Goal: Transaction & Acquisition: Purchase product/service

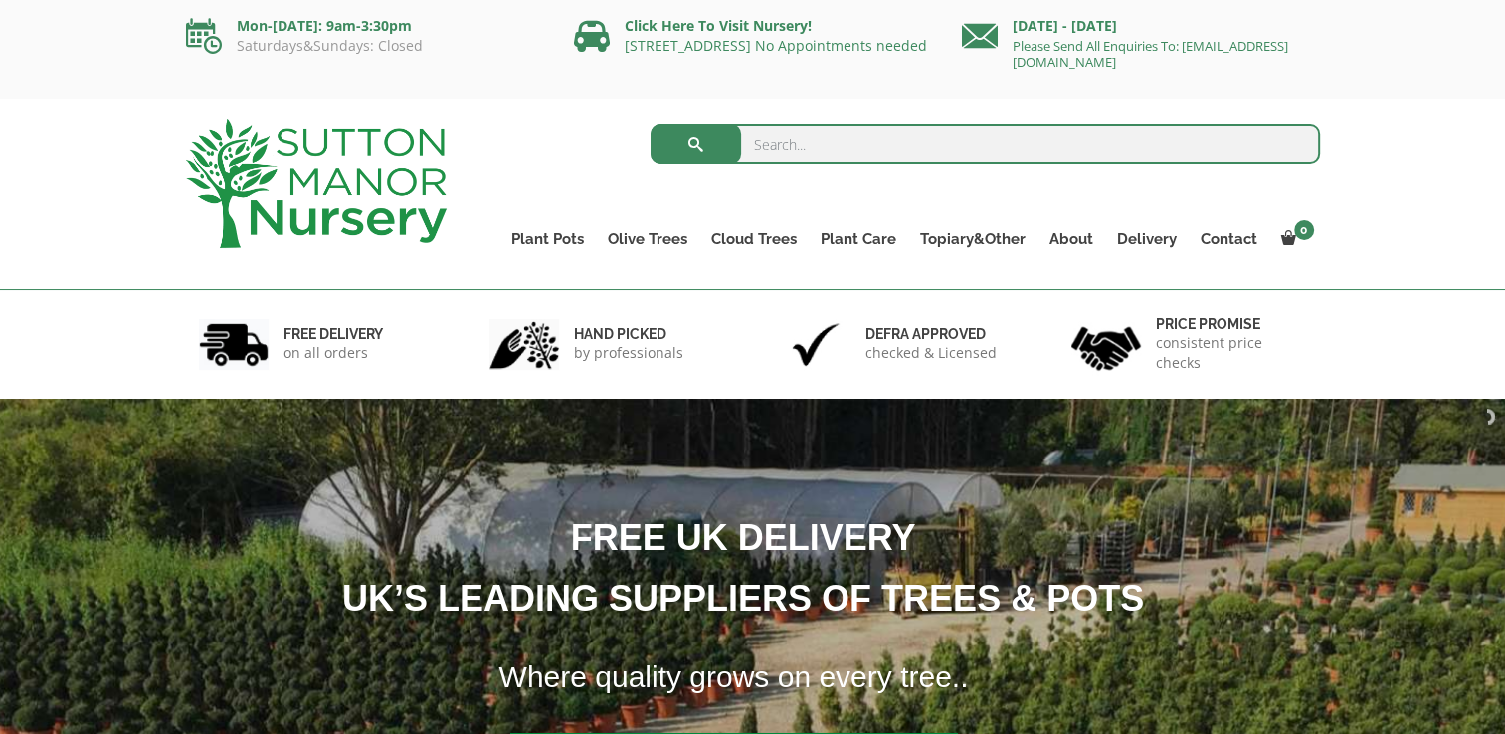
click at [897, 145] on input "search" at bounding box center [984, 144] width 669 height 40
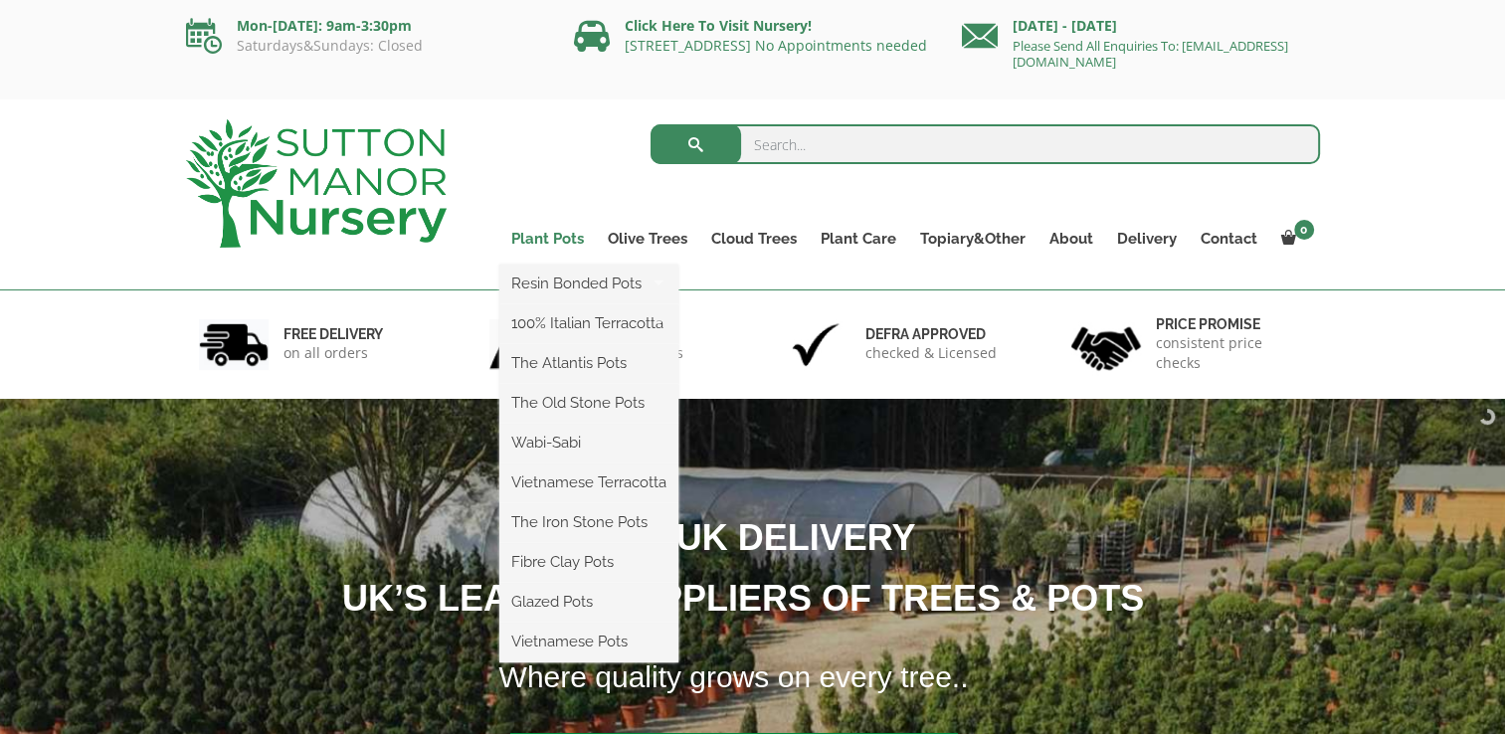
click at [584, 244] on link "Plant Pots" at bounding box center [547, 239] width 96 height 28
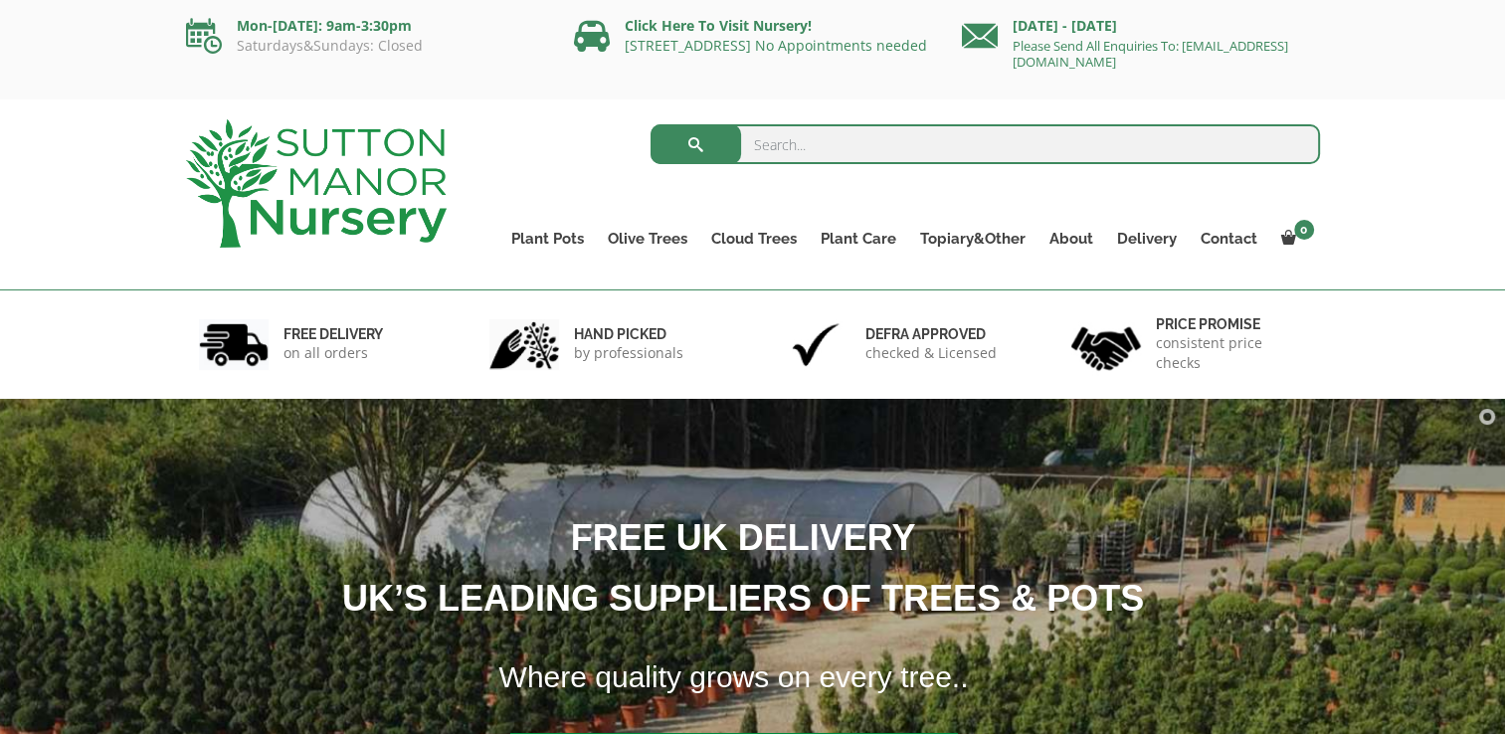
click at [842, 145] on input "search" at bounding box center [984, 144] width 669 height 40
type input "Terracotta Tuscan Big Bell Plant Pot"
click at [650, 124] on button "submit" at bounding box center [695, 144] width 91 height 40
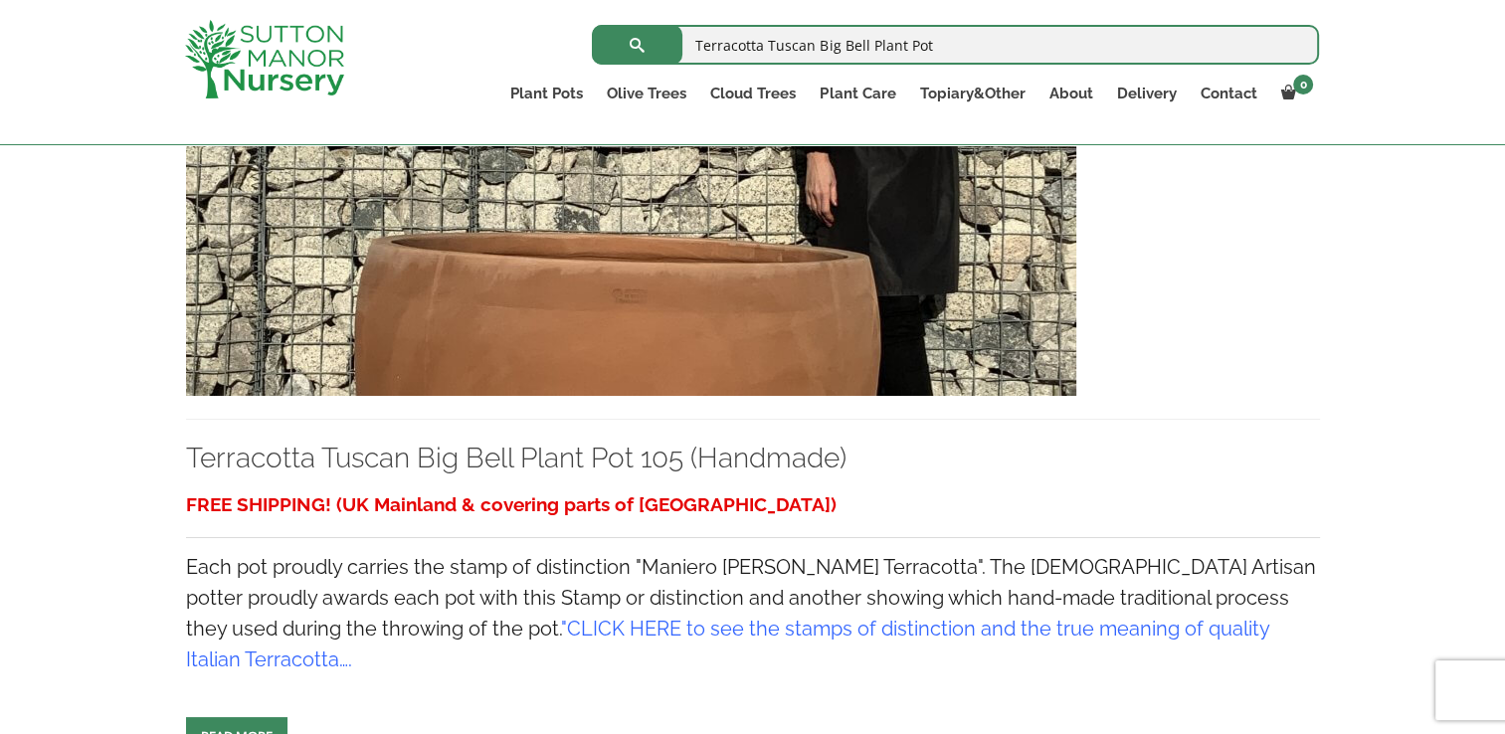
scroll to position [3282, 0]
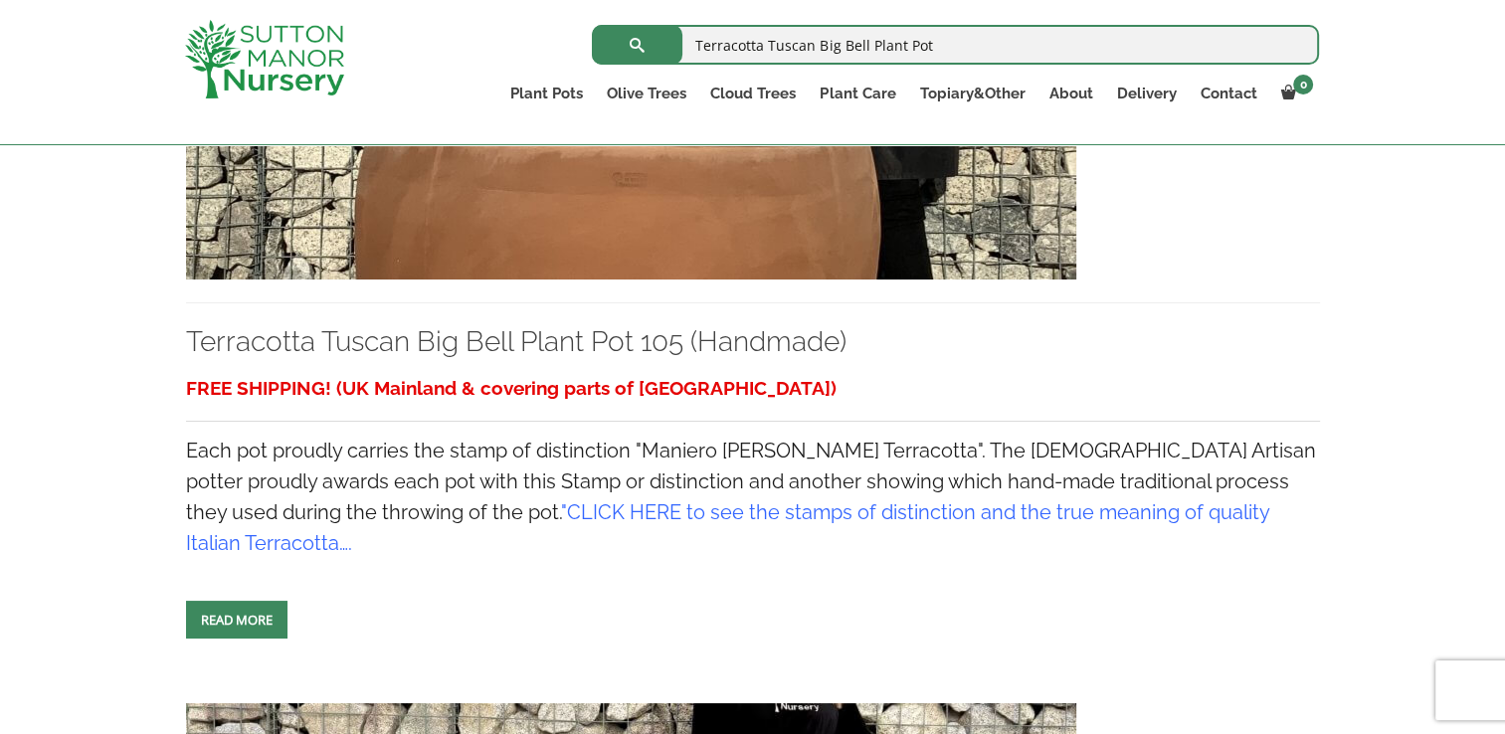
click at [825, 500] on link "CLICK HERE to see the stamps of distinction and the true meaning of quality Ita…" at bounding box center [727, 527] width 1083 height 55
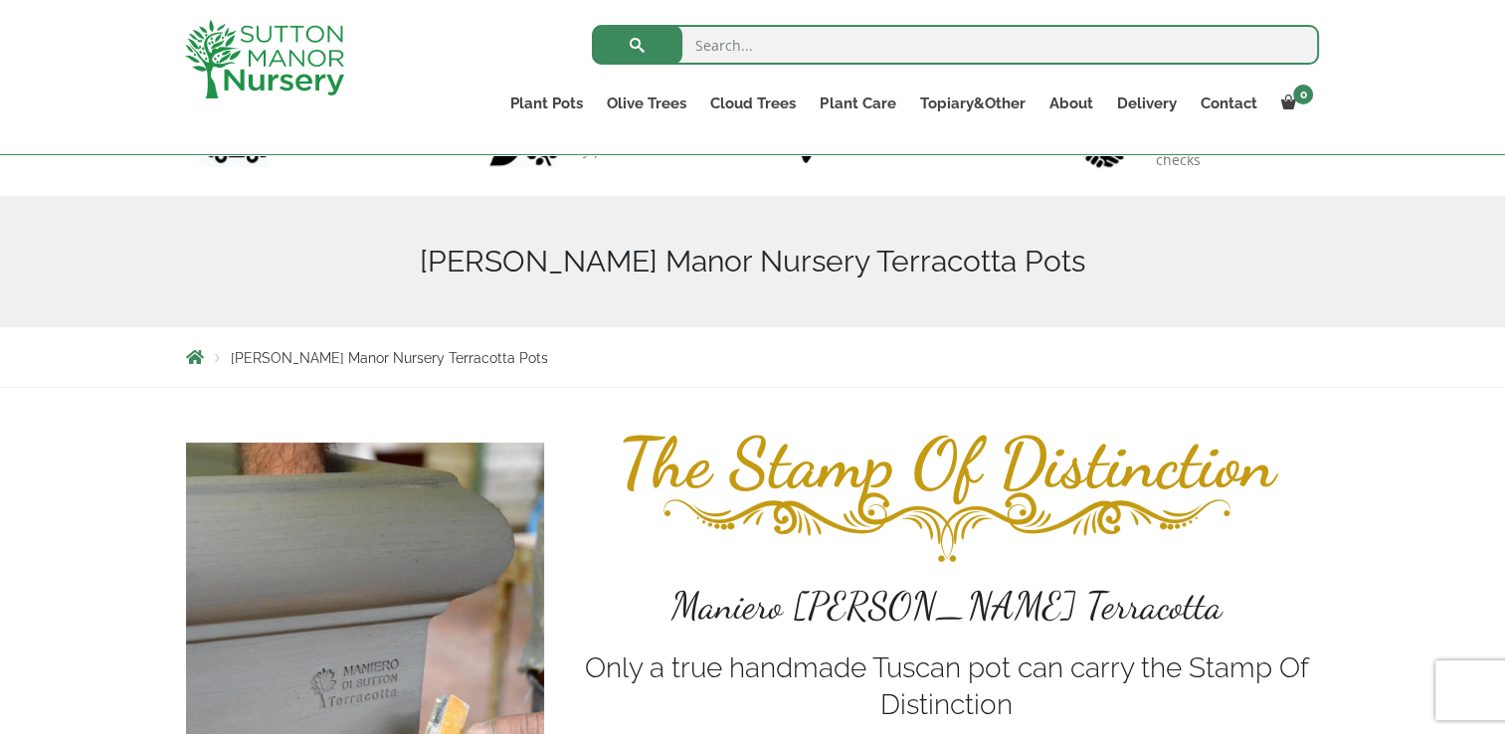
scroll to position [99, 0]
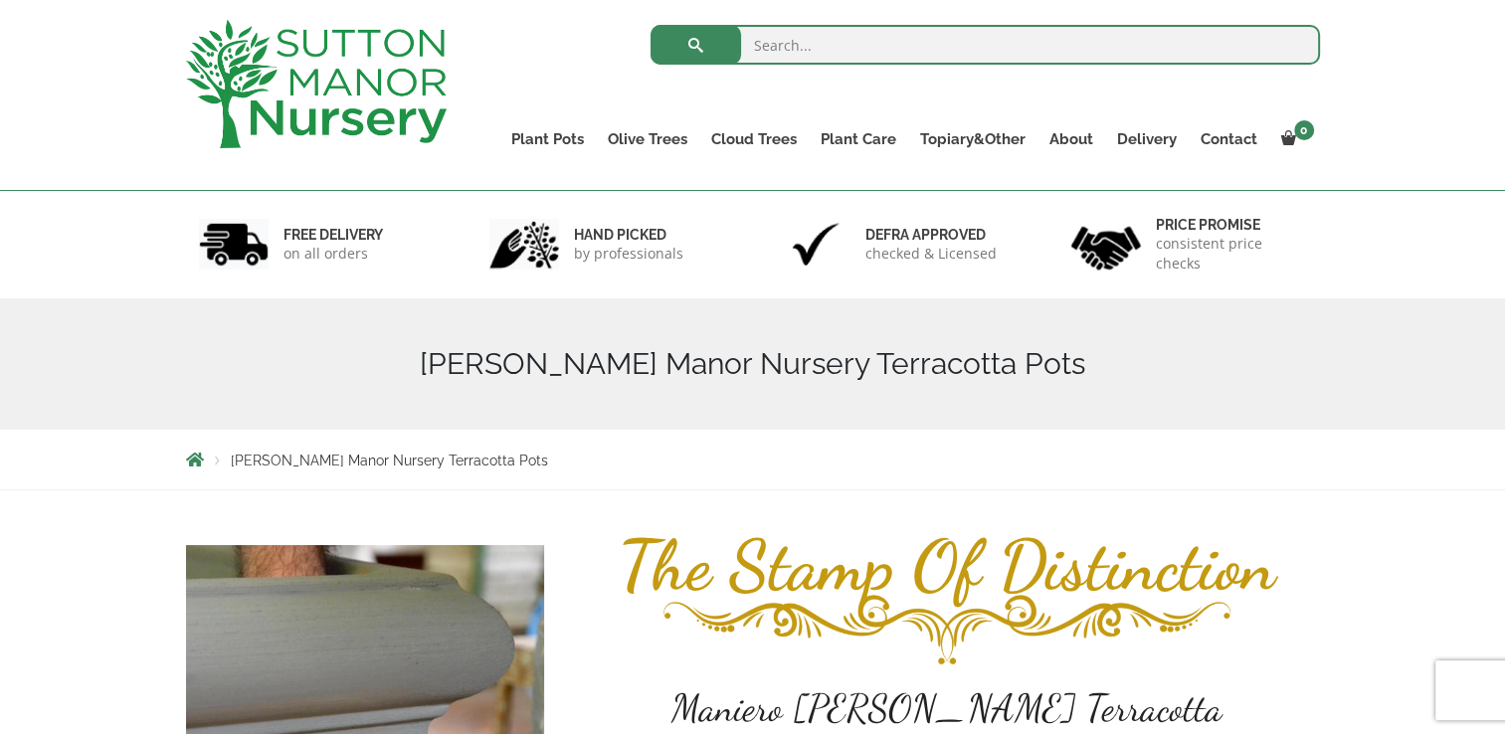
click at [856, 37] on input "search" at bounding box center [984, 45] width 669 height 40
type input "terracotta"
click at [650, 25] on button "submit" at bounding box center [695, 45] width 91 height 40
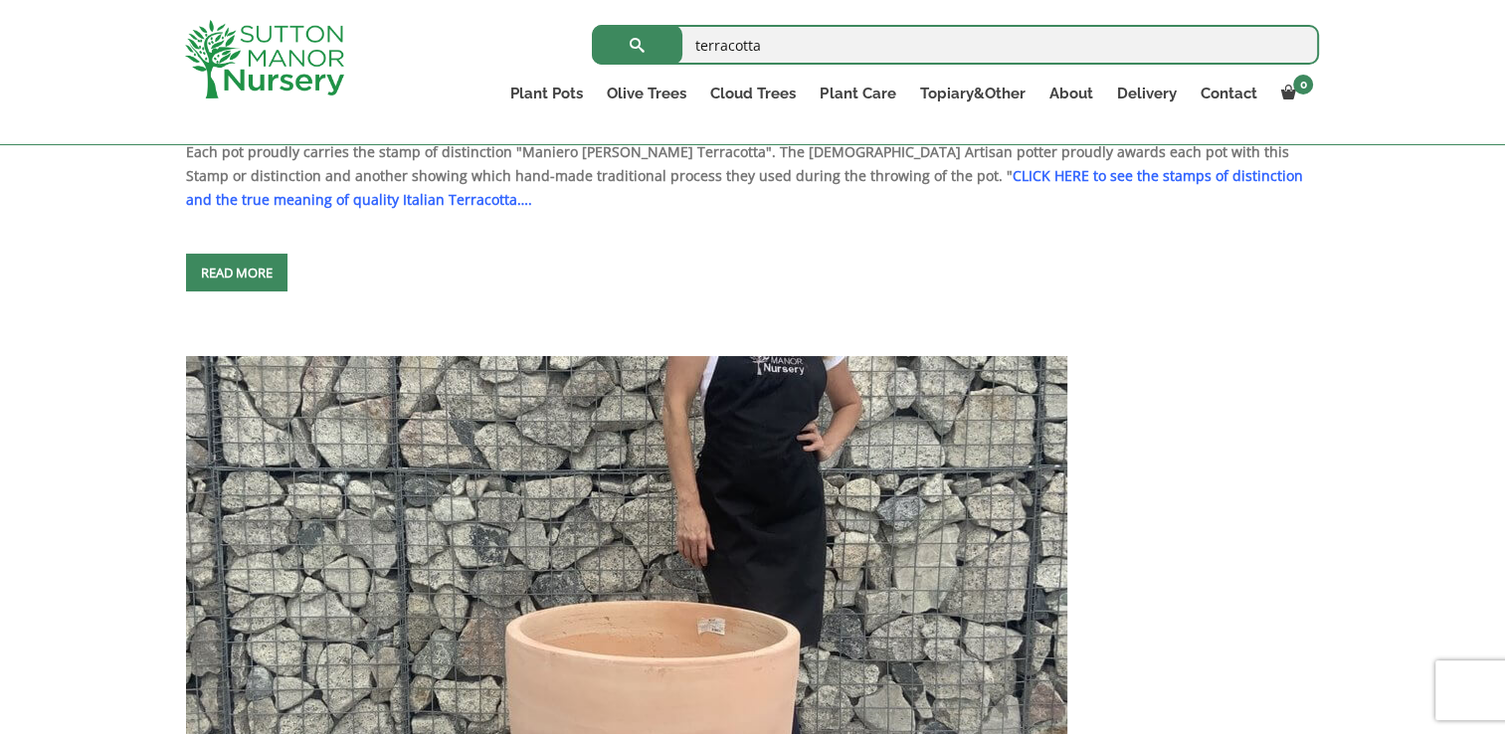
scroll to position [1392, 0]
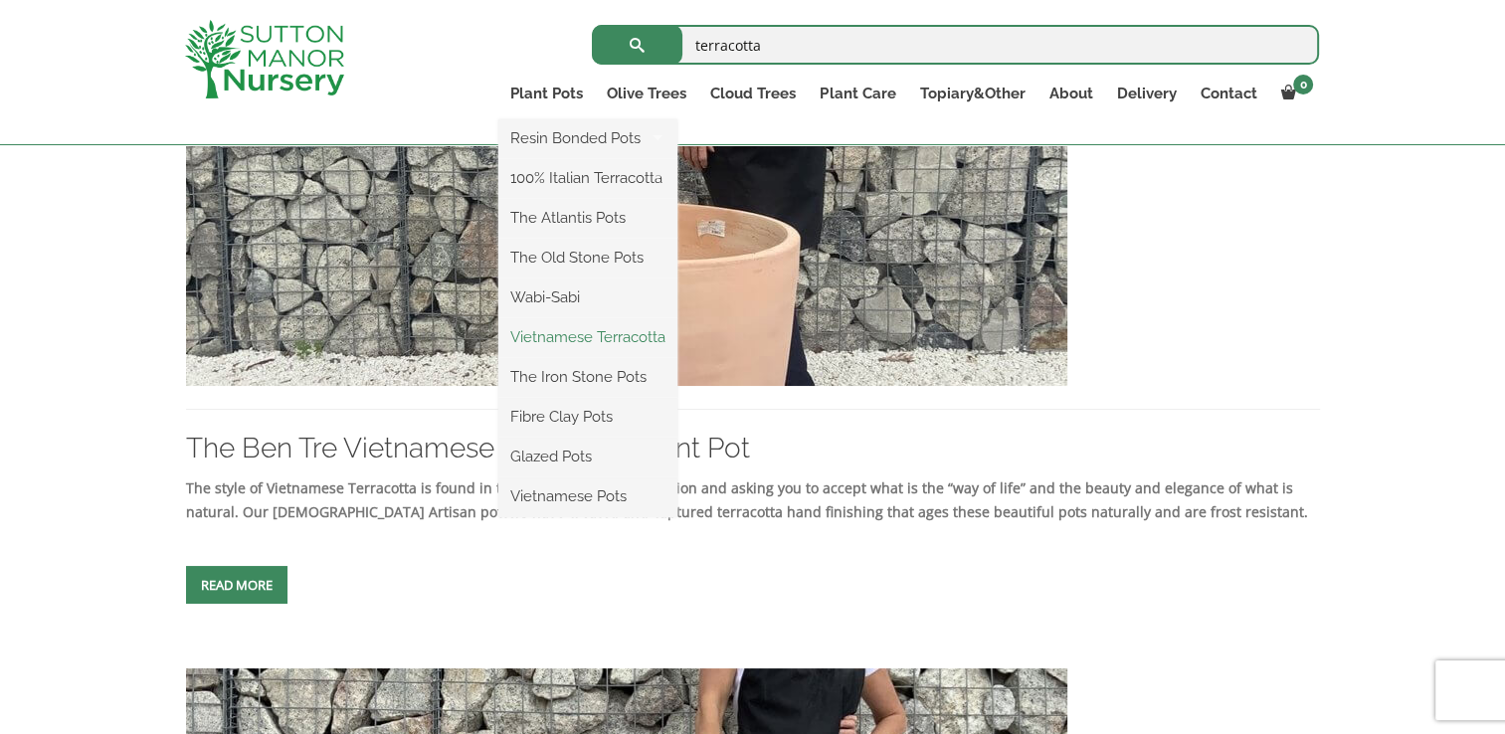
click at [589, 336] on link "Vietnamese Terracotta" at bounding box center [587, 337] width 179 height 30
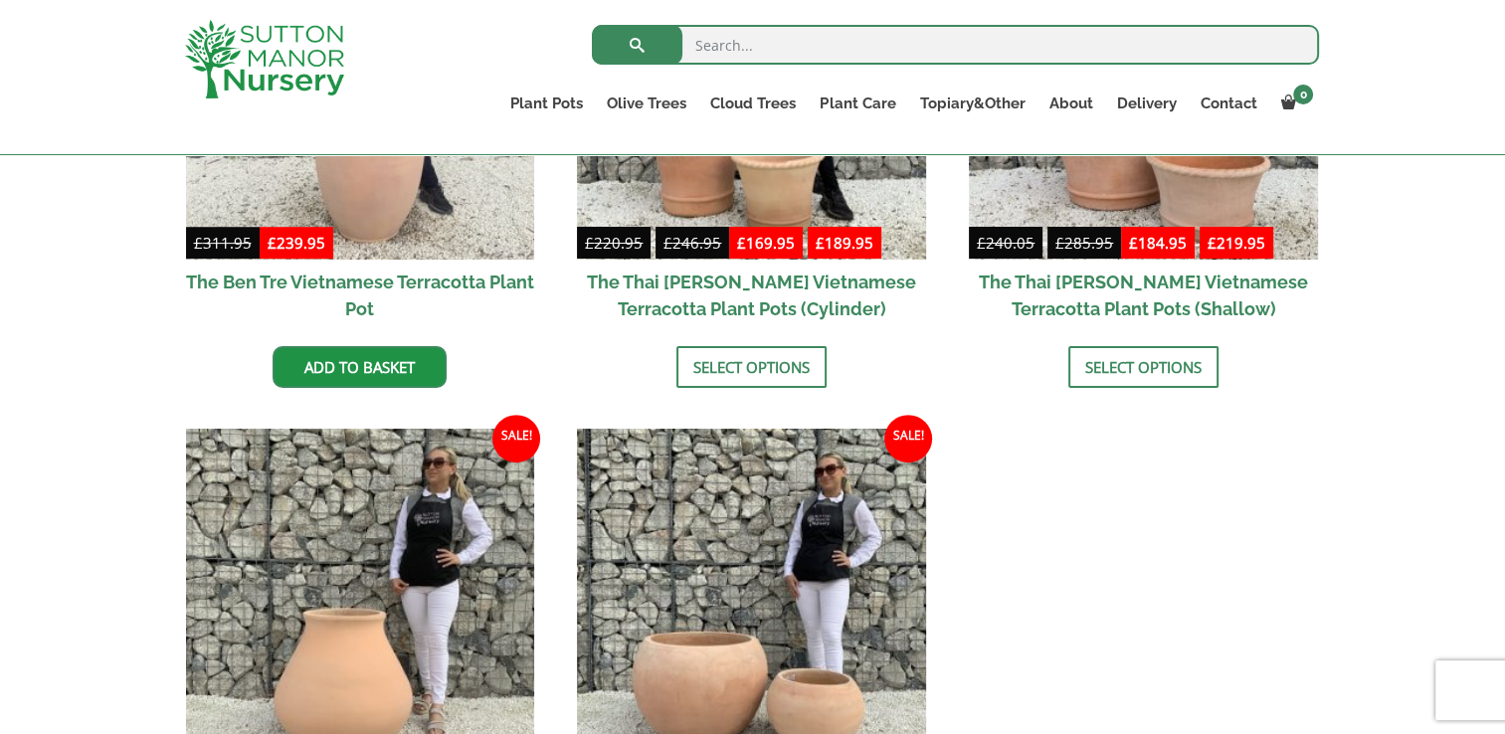
scroll to position [597, 0]
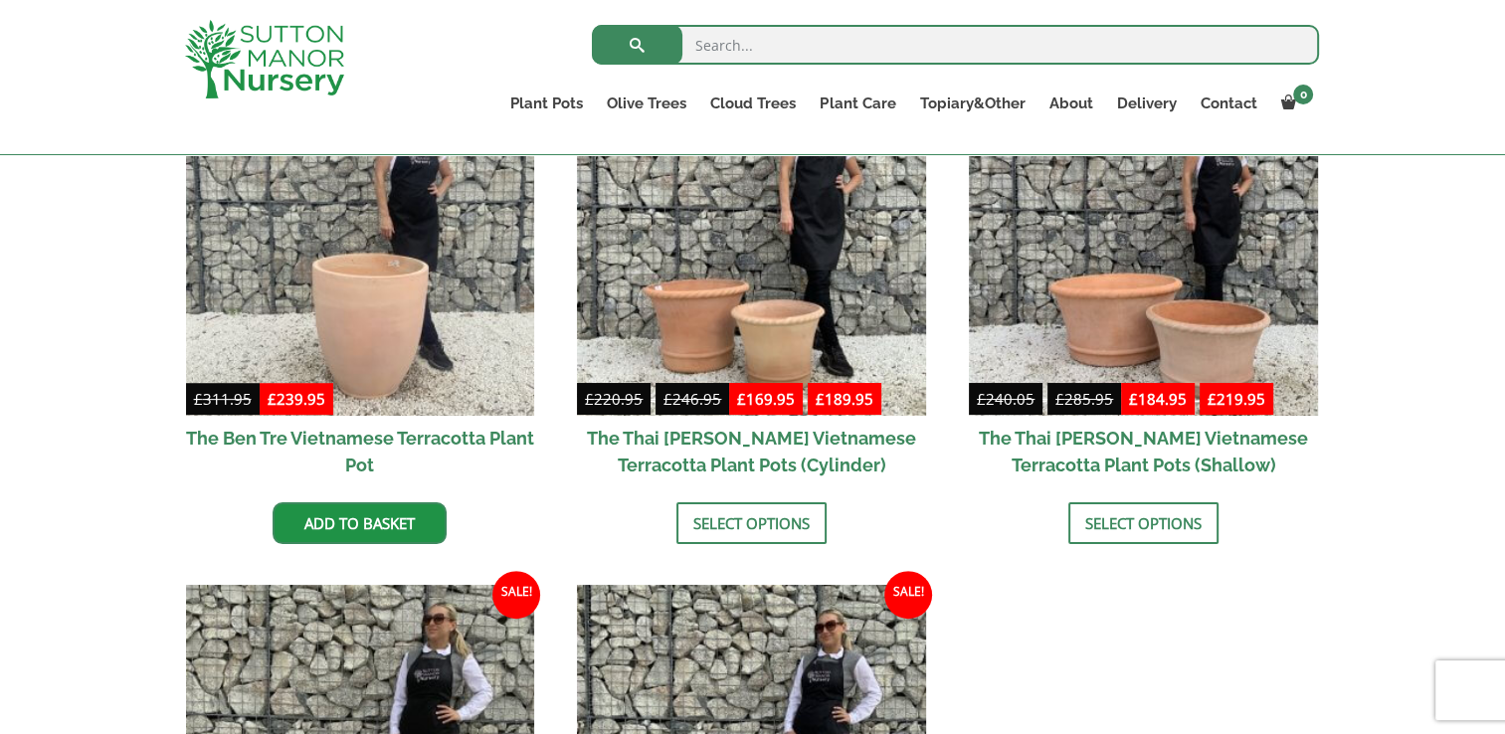
click at [755, 42] on input "search" at bounding box center [955, 45] width 727 height 40
type input "big bell"
click at [592, 25] on button "submit" at bounding box center [637, 45] width 91 height 40
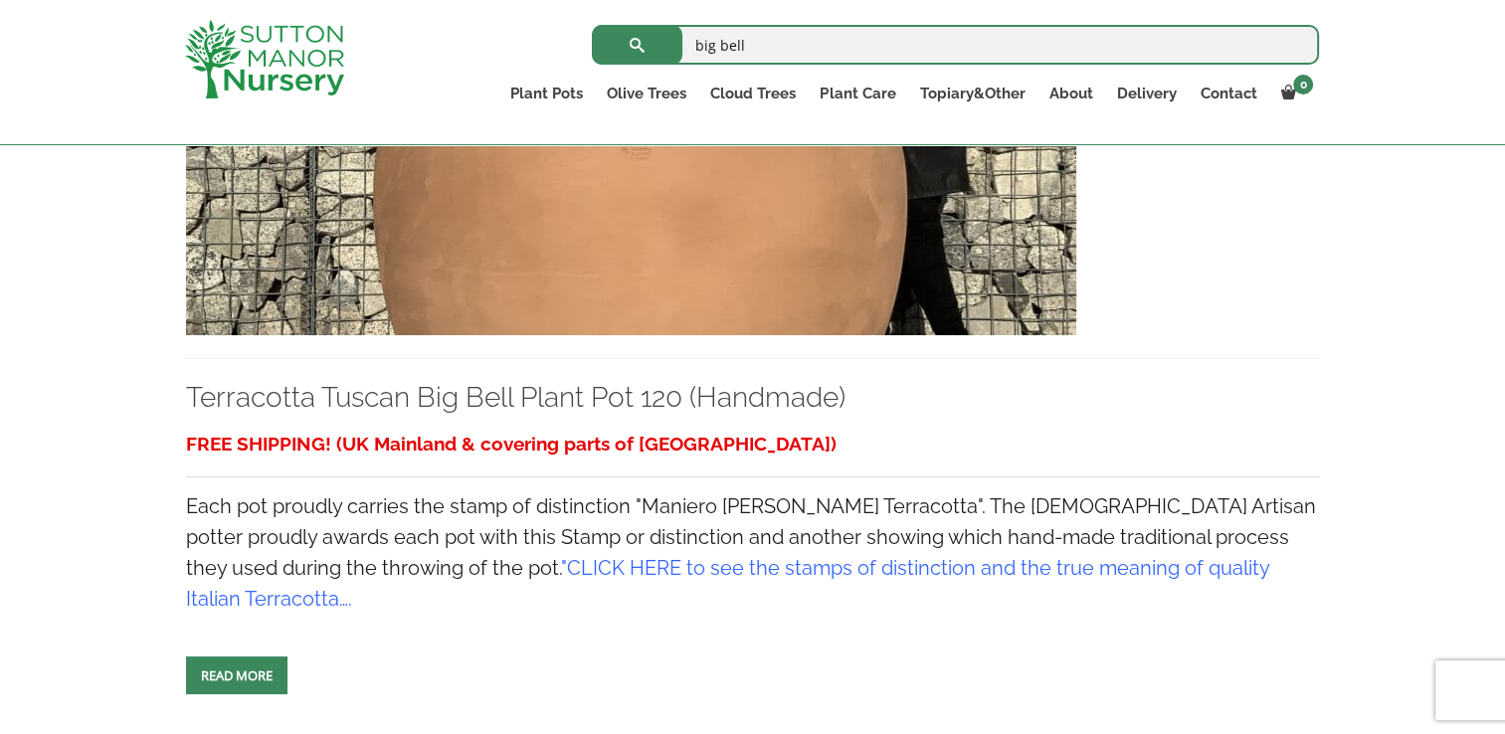
scroll to position [696, 0]
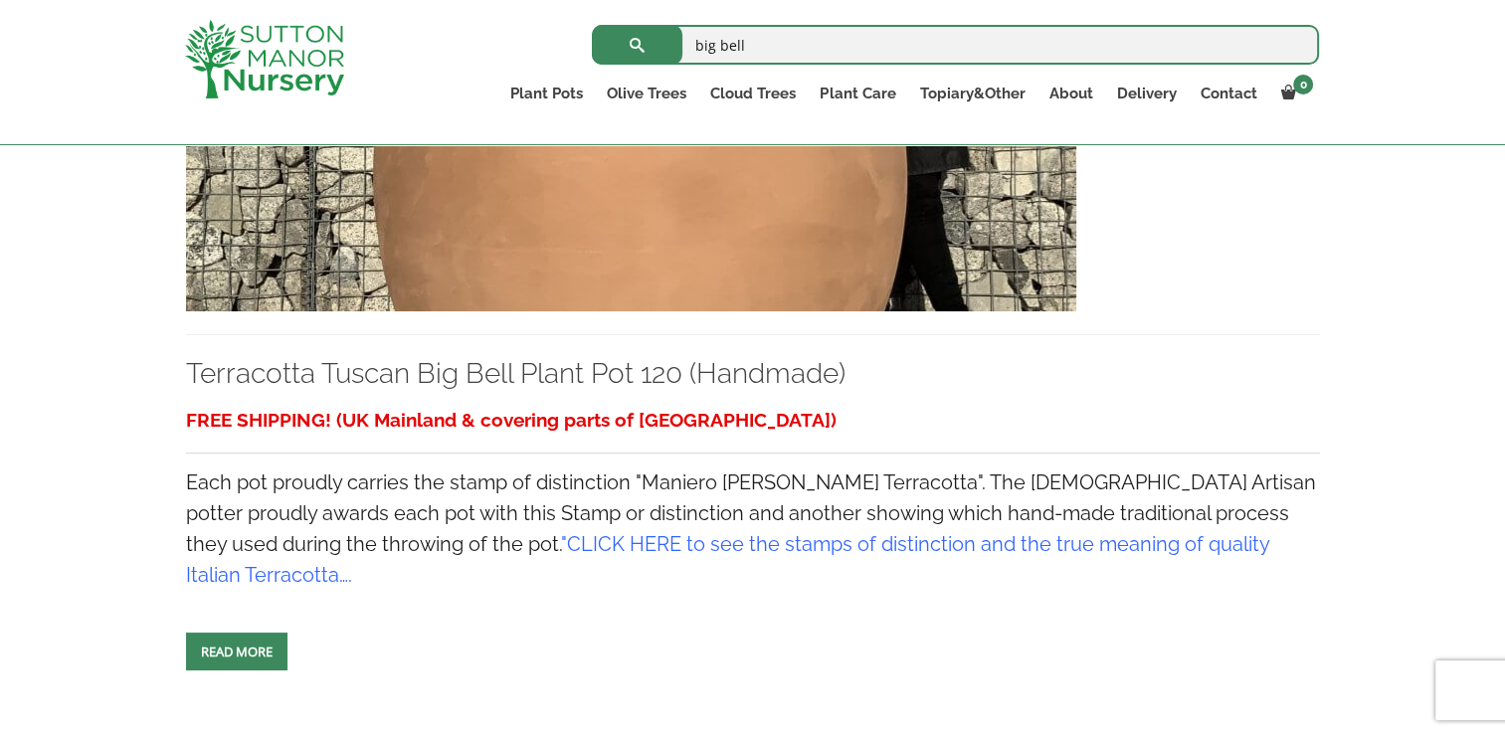
click at [204, 633] on link "Read more" at bounding box center [236, 652] width 101 height 38
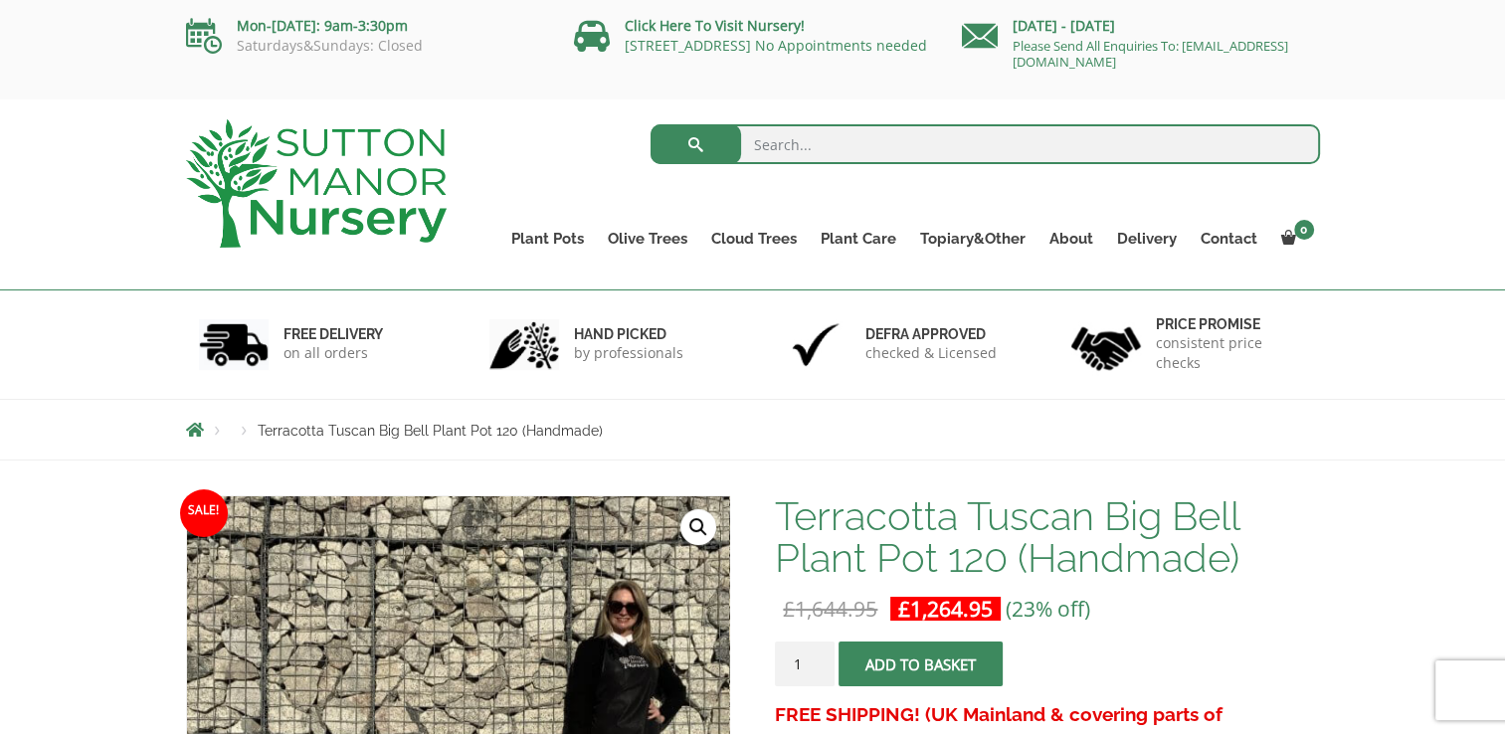
click at [825, 144] on input "search" at bounding box center [984, 144] width 669 height 40
type input "pot 75"
click at [650, 124] on button "submit" at bounding box center [695, 144] width 91 height 40
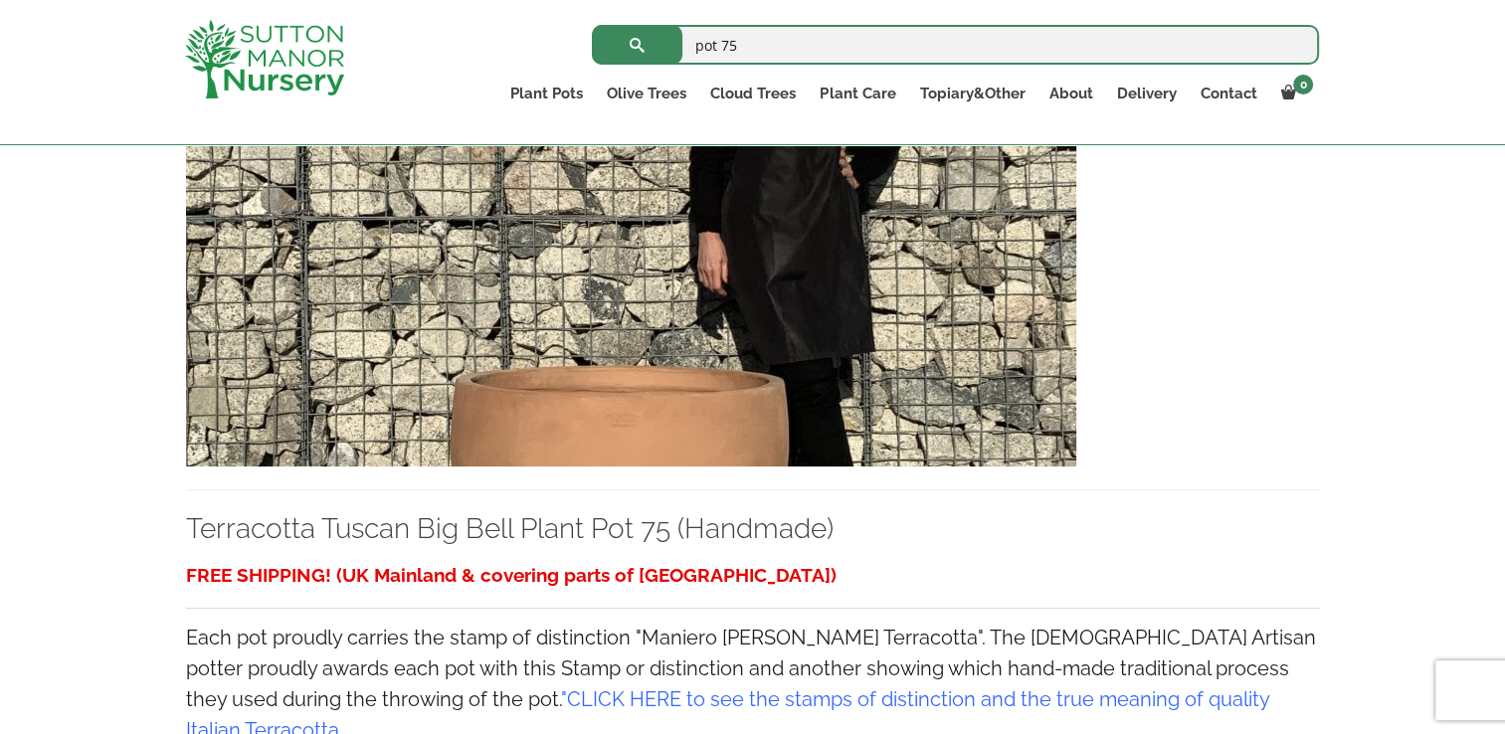
scroll to position [1492, 0]
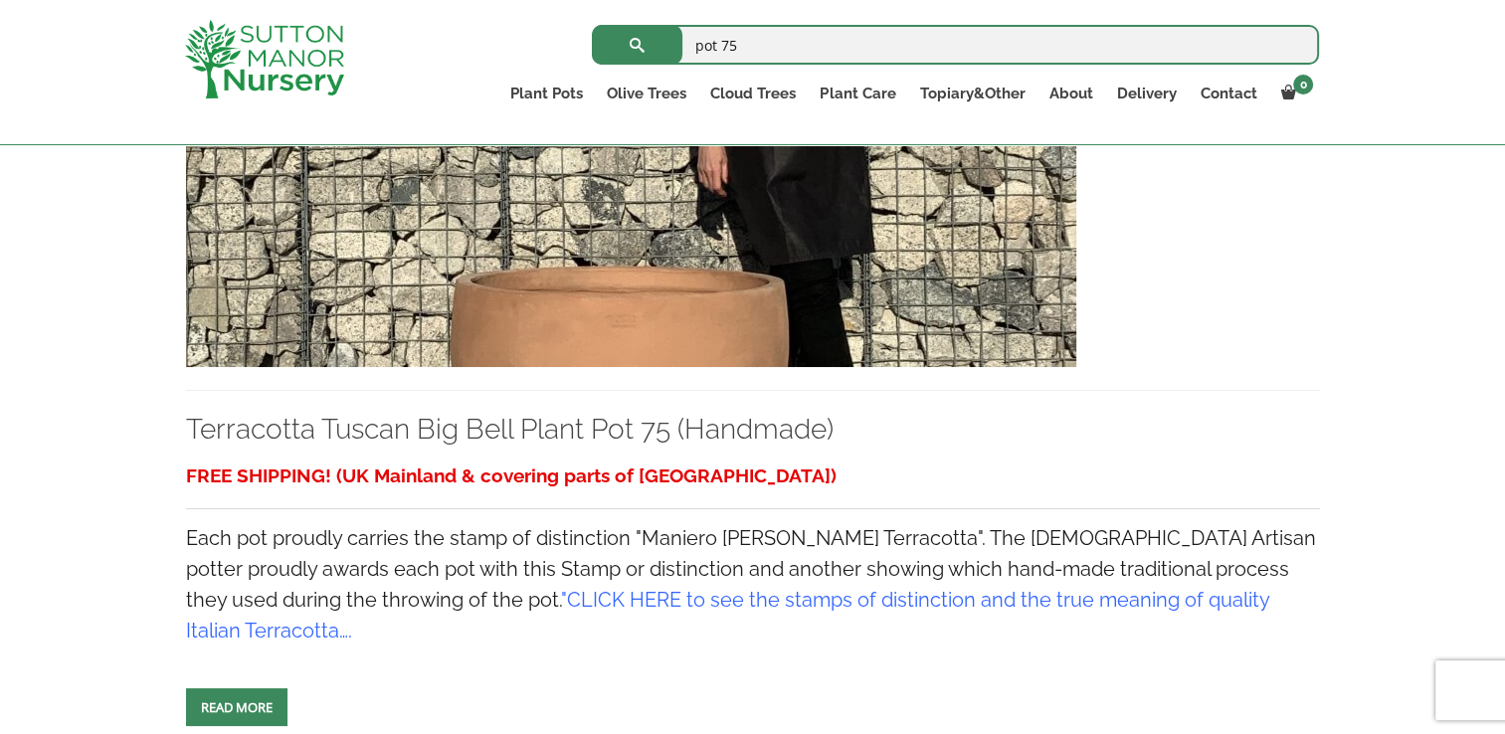
click at [246, 688] on link "Read more" at bounding box center [236, 707] width 101 height 38
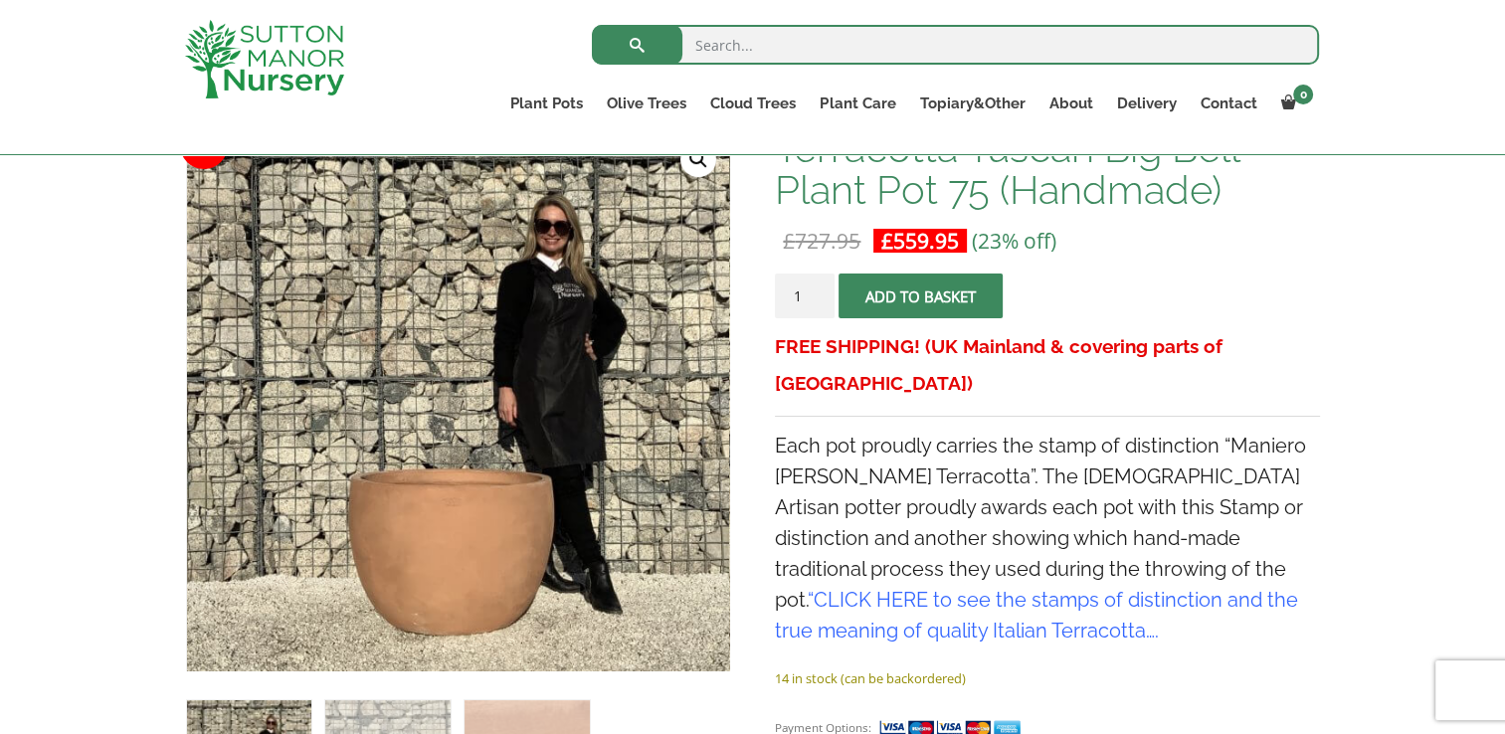
scroll to position [298, 0]
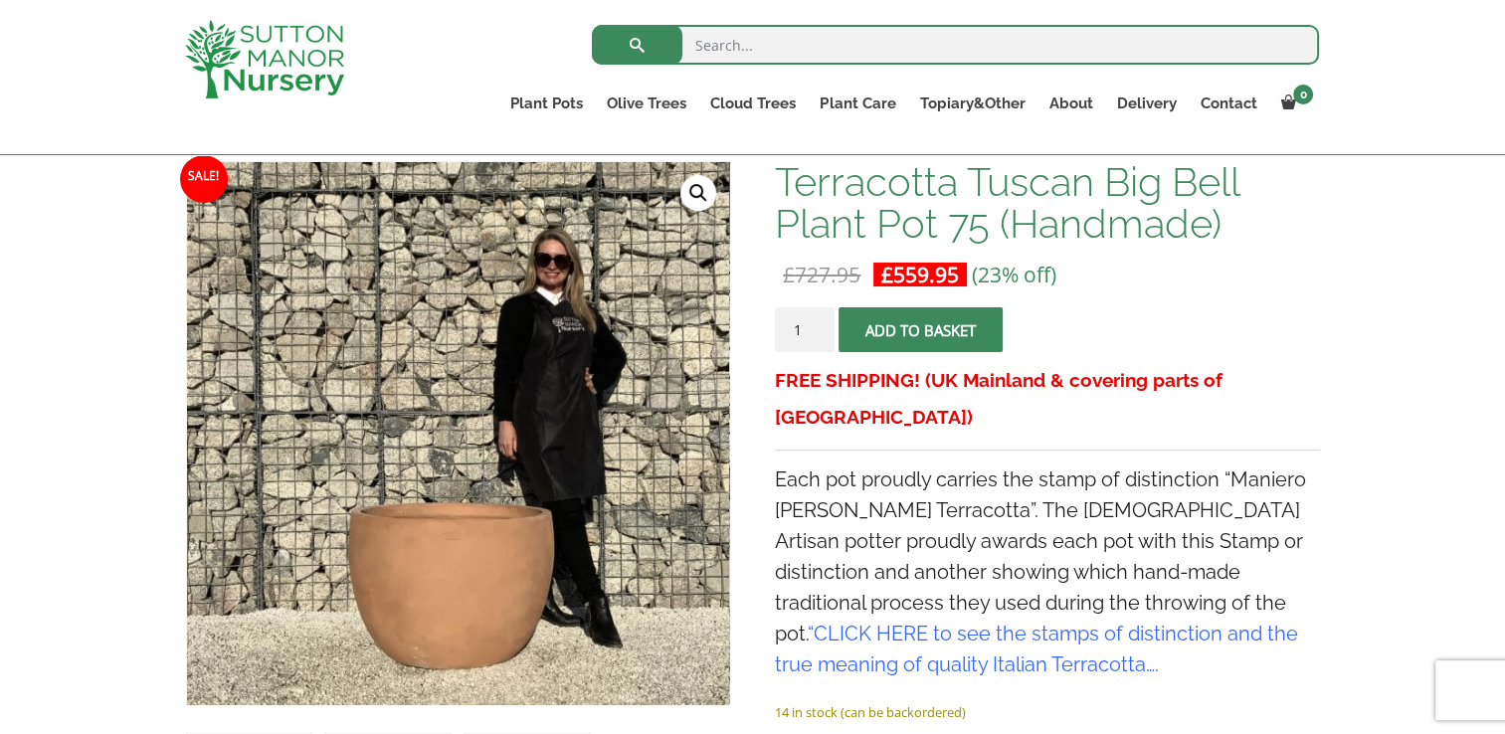
click at [921, 330] on span "submit" at bounding box center [921, 330] width 0 height 0
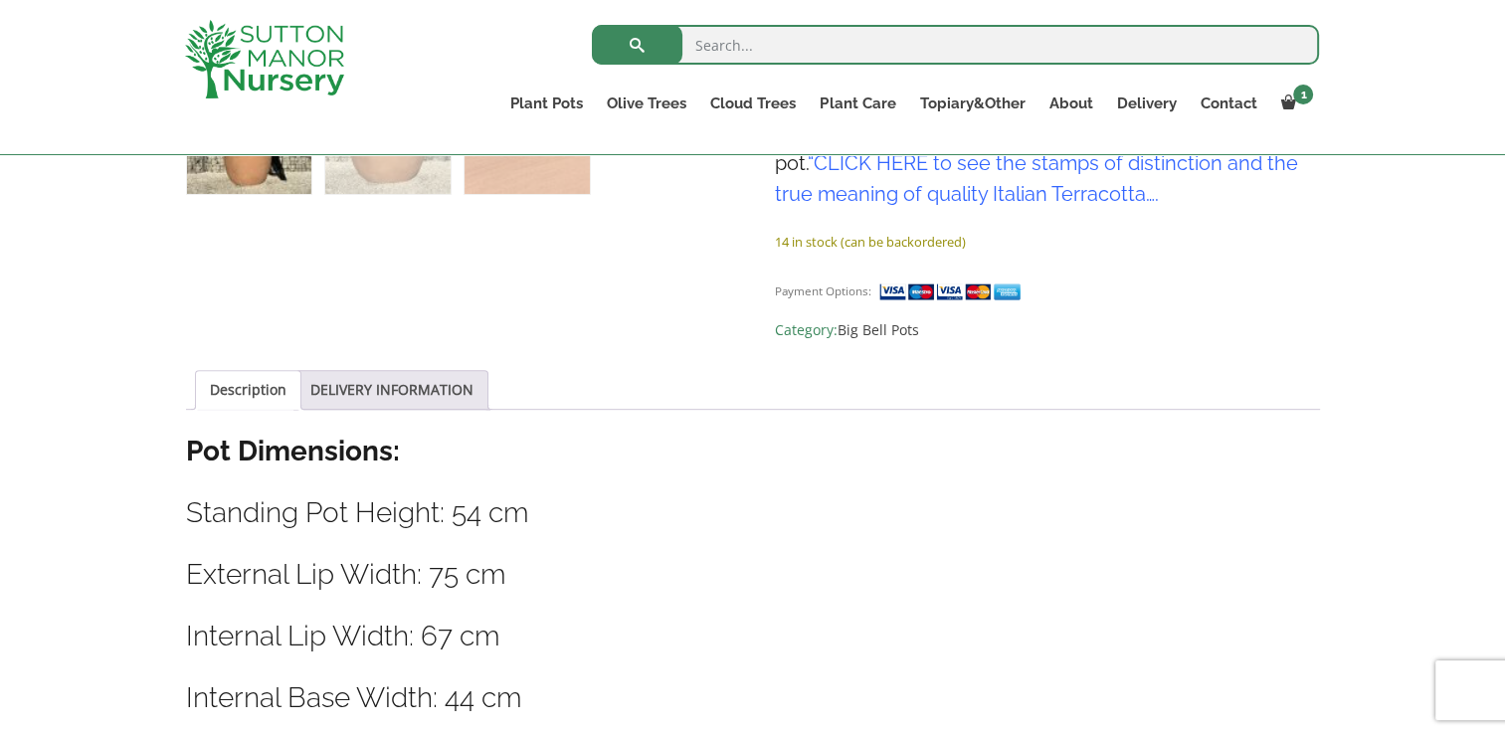
scroll to position [895, 0]
